Goal: Navigation & Orientation: Find specific page/section

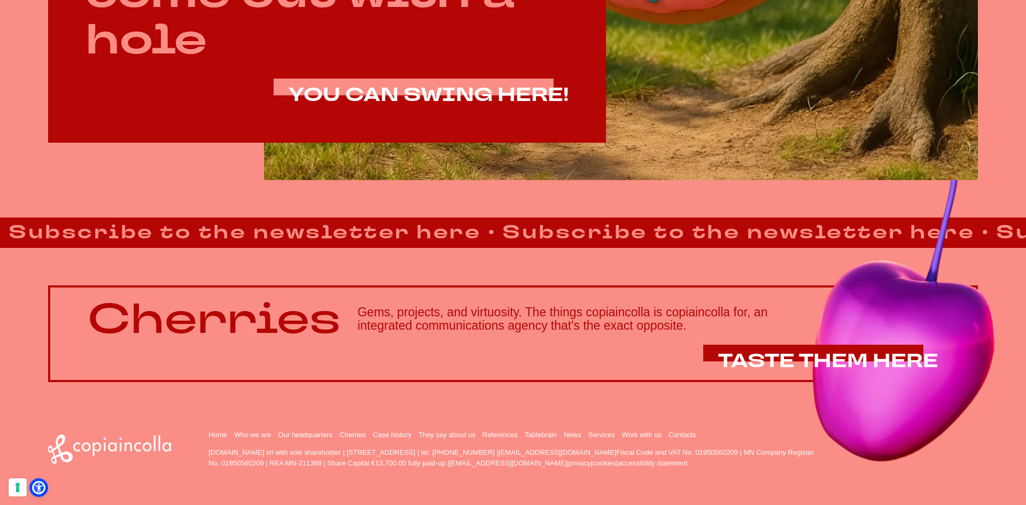
scroll to position [898, 0]
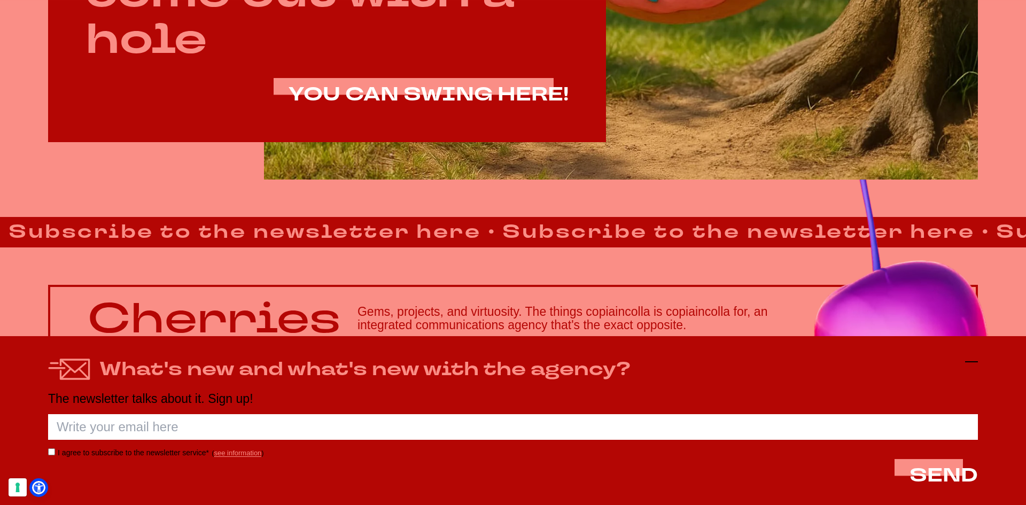
click at [972, 366] on icon at bounding box center [971, 361] width 13 height 13
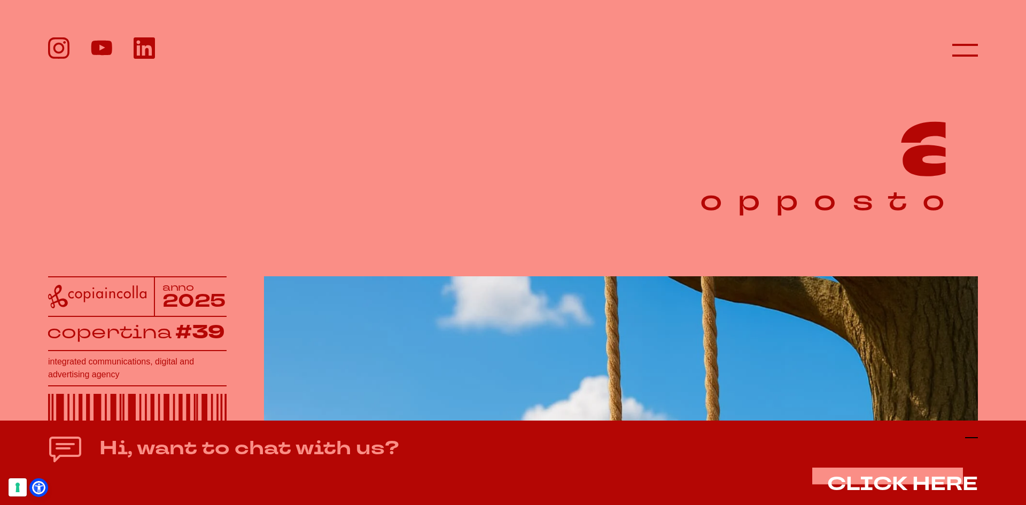
scroll to position [0, 0]
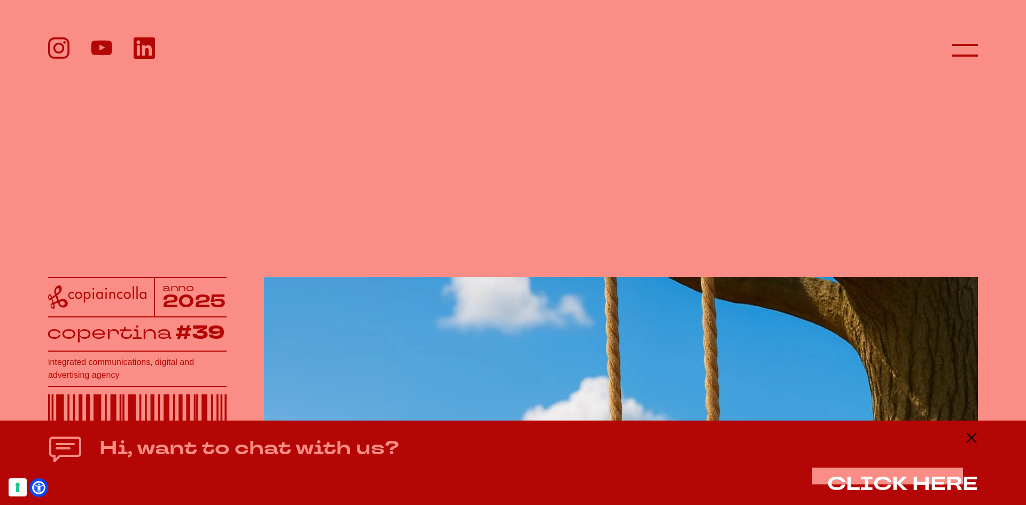
drag, startPoint x: 968, startPoint y: 436, endPoint x: 965, endPoint y: 419, distance: 17.8
click at [968, 436] on icon at bounding box center [971, 437] width 13 height 13
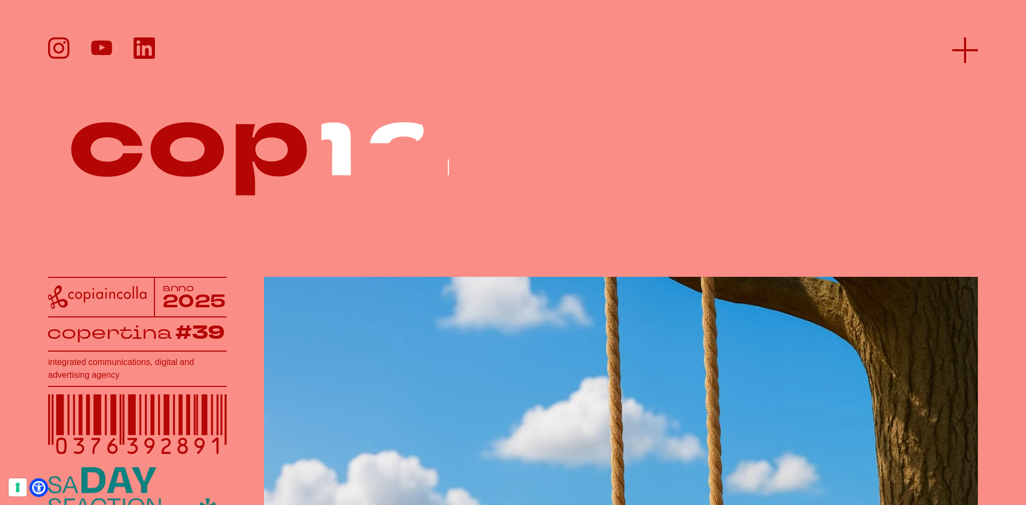
click at [961, 52] on icon at bounding box center [966, 50] width 26 height 26
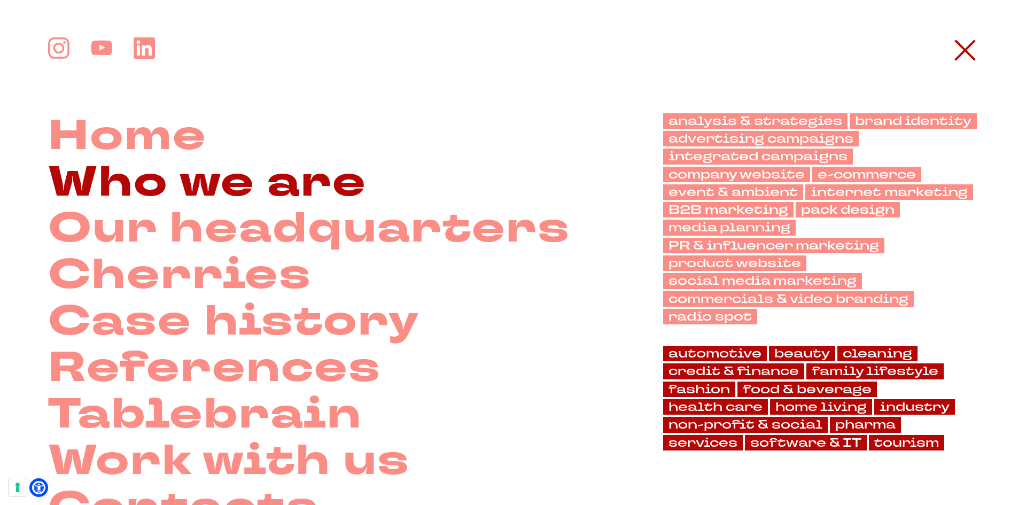
click at [195, 183] on font "Who we are" at bounding box center [207, 182] width 319 height 59
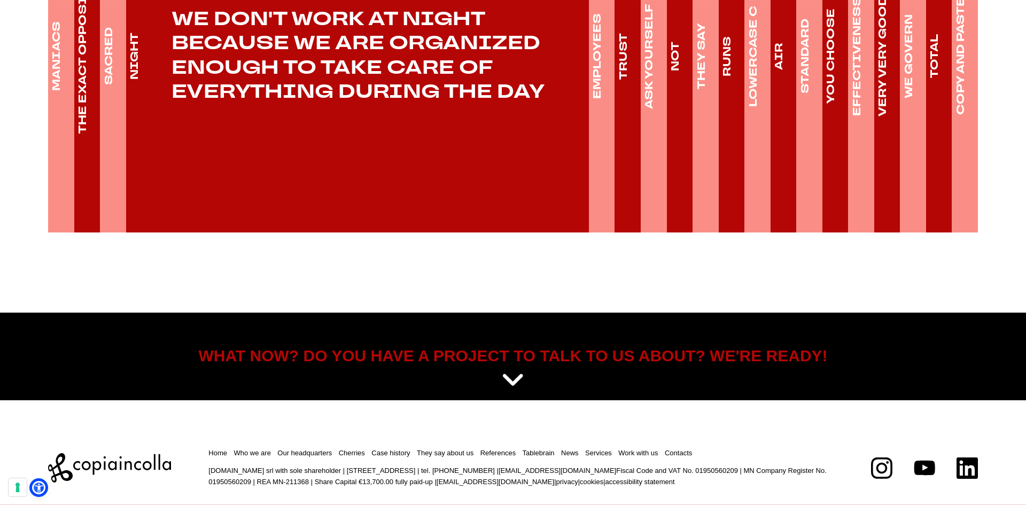
scroll to position [1868, 0]
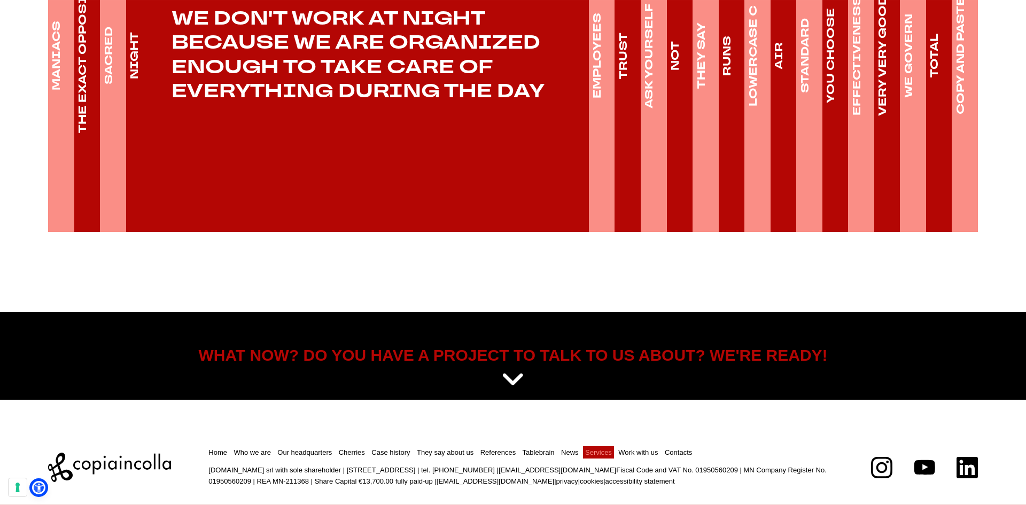
click at [601, 449] on font "Services" at bounding box center [598, 453] width 27 height 8
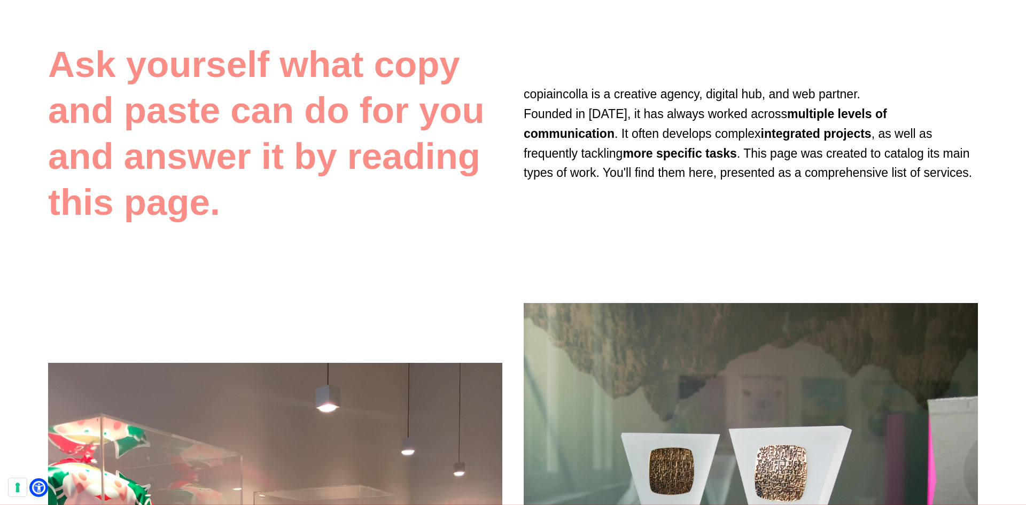
scroll to position [748, 0]
